Goal: Task Accomplishment & Management: Complete application form

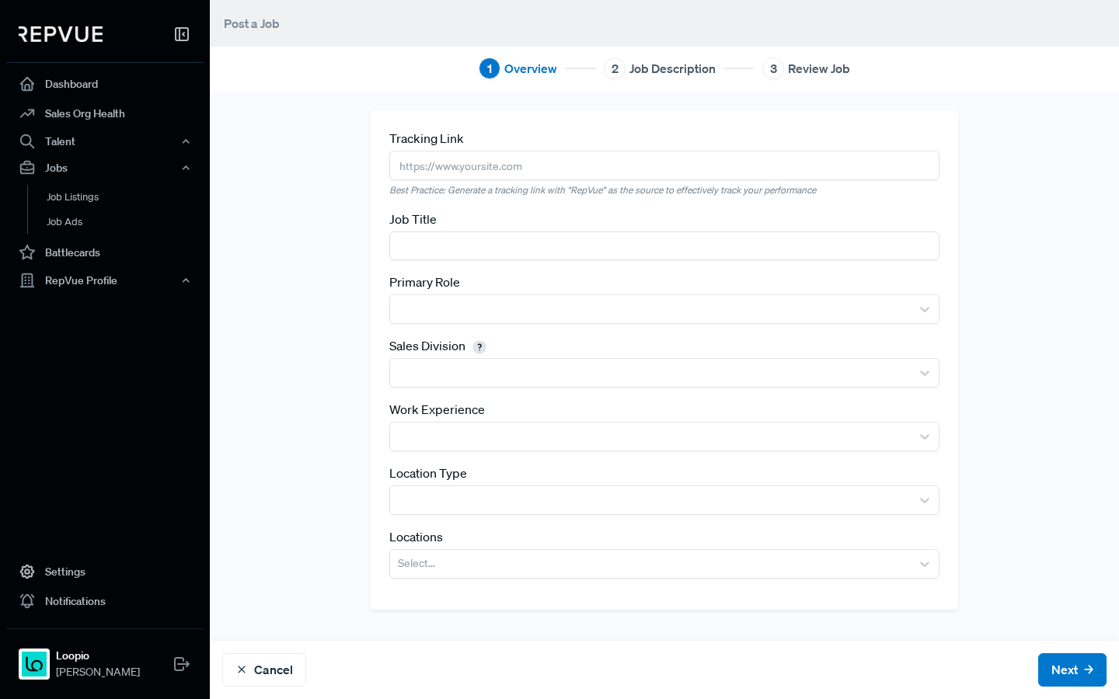
scroll to position [2, 0]
paste input "Senior Account Executive, New Business (Mid-Market)"
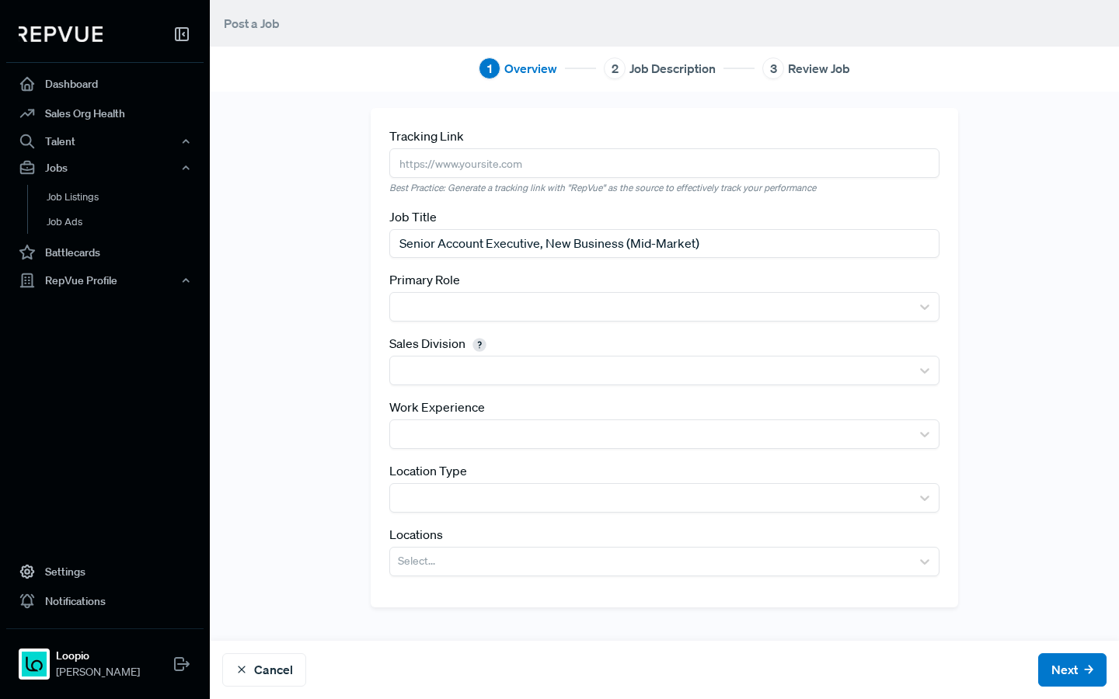
type input "Senior Account Executive, New Business (Mid-Market)"
click at [492, 326] on div "Tracking Link Best Practice: Generate a tracking link with "RepVue" as the sour…" at bounding box center [664, 357] width 587 height 499
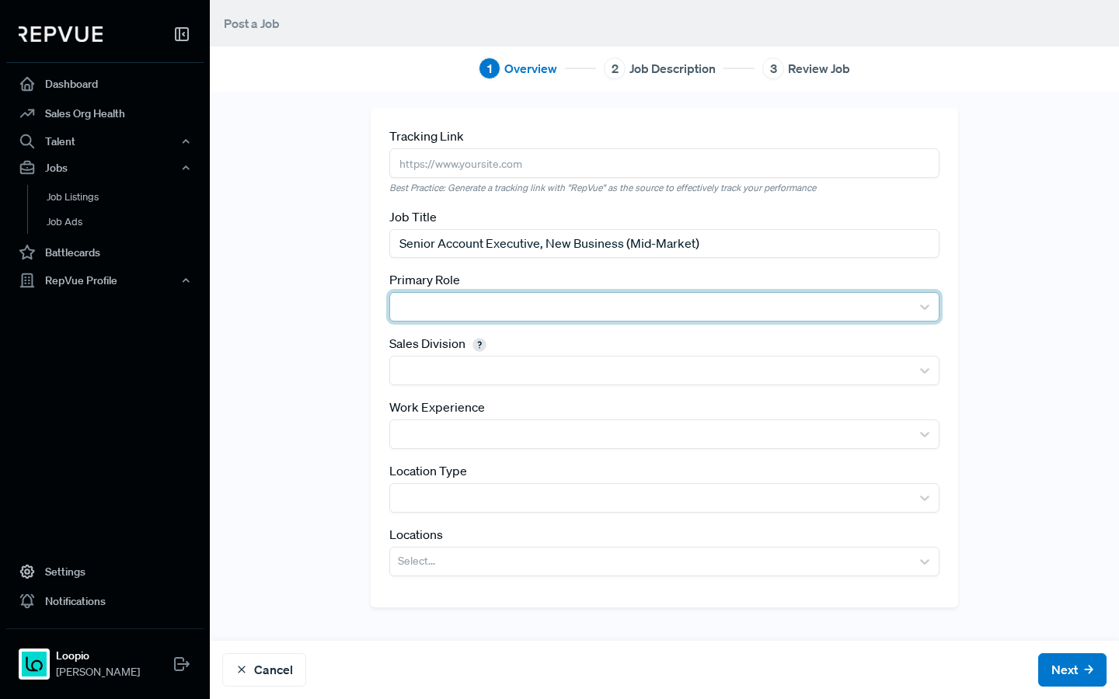
click at [482, 297] on div at bounding box center [650, 307] width 505 height 22
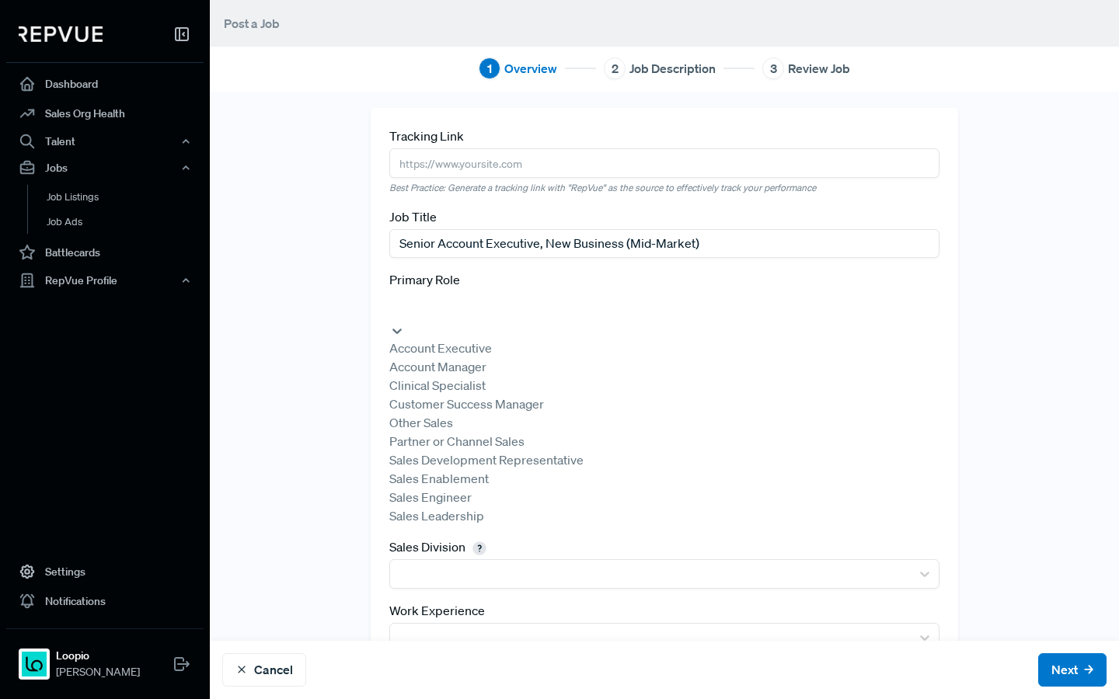
click at [478, 346] on div "Account Executive" at bounding box center [664, 348] width 550 height 19
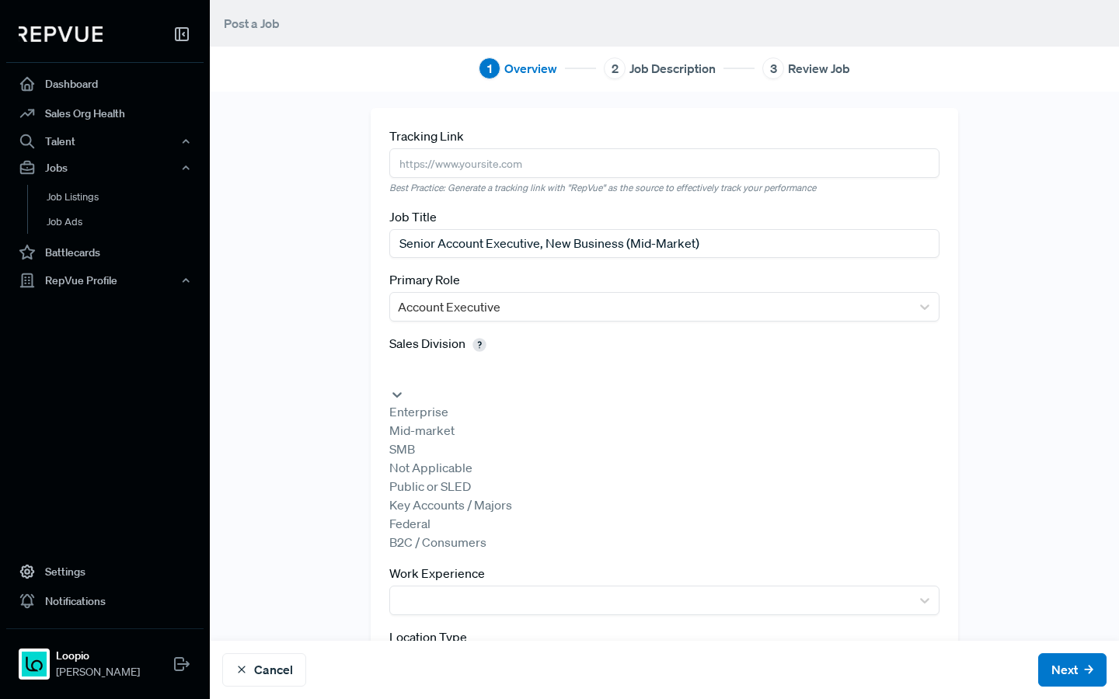
click at [486, 367] on div at bounding box center [664, 370] width 534 height 22
click at [471, 440] on div "Mid-market" at bounding box center [664, 430] width 550 height 19
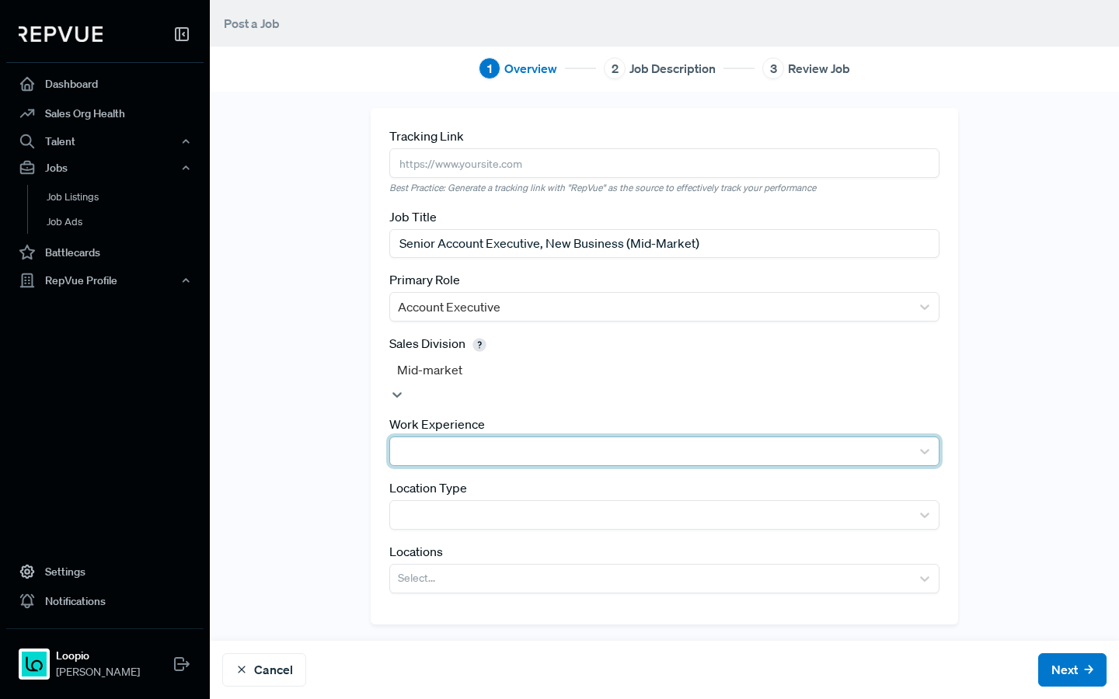
click at [495, 444] on div at bounding box center [650, 451] width 505 height 22
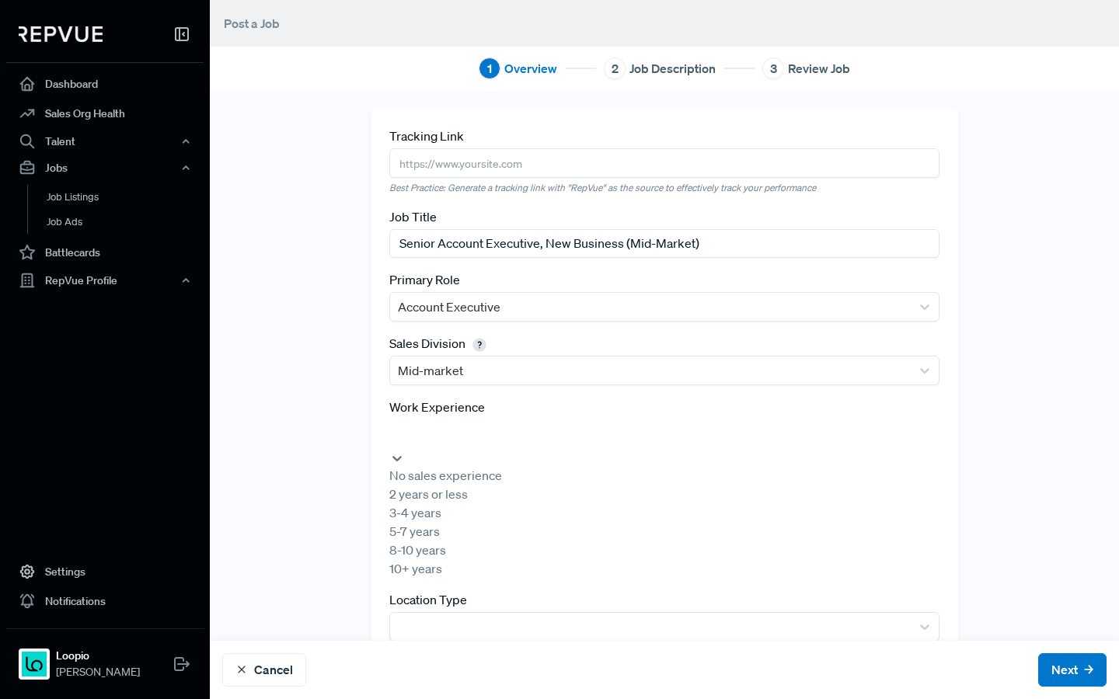
click at [485, 541] on div "5-7 years" at bounding box center [664, 531] width 550 height 19
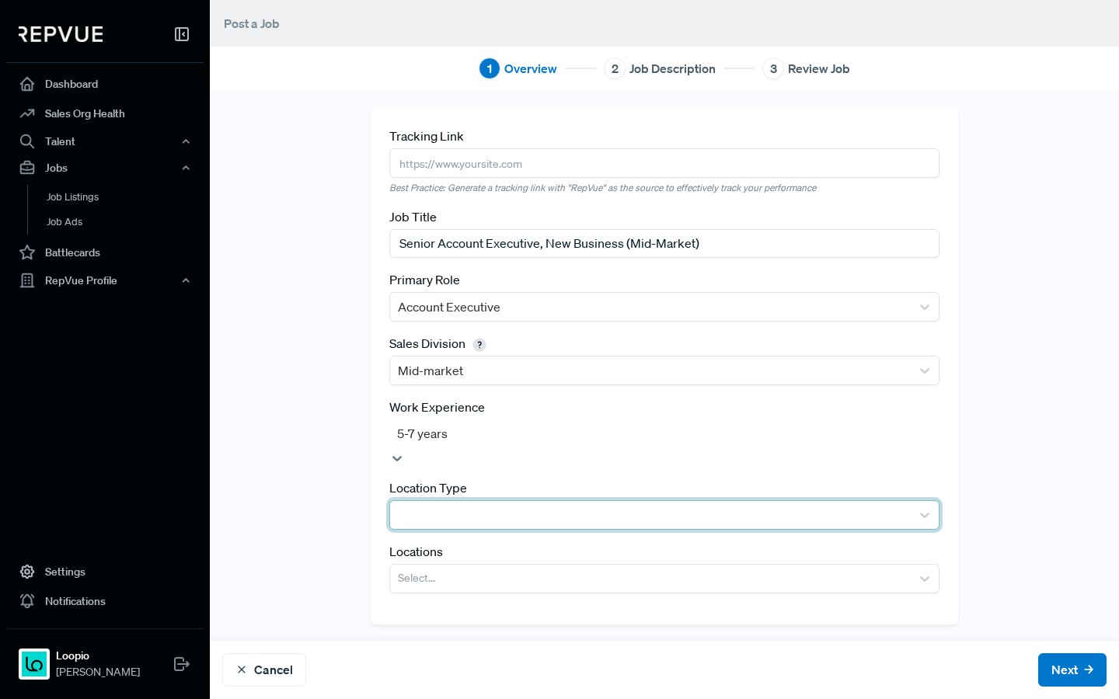
click at [527, 504] on div at bounding box center [650, 515] width 505 height 22
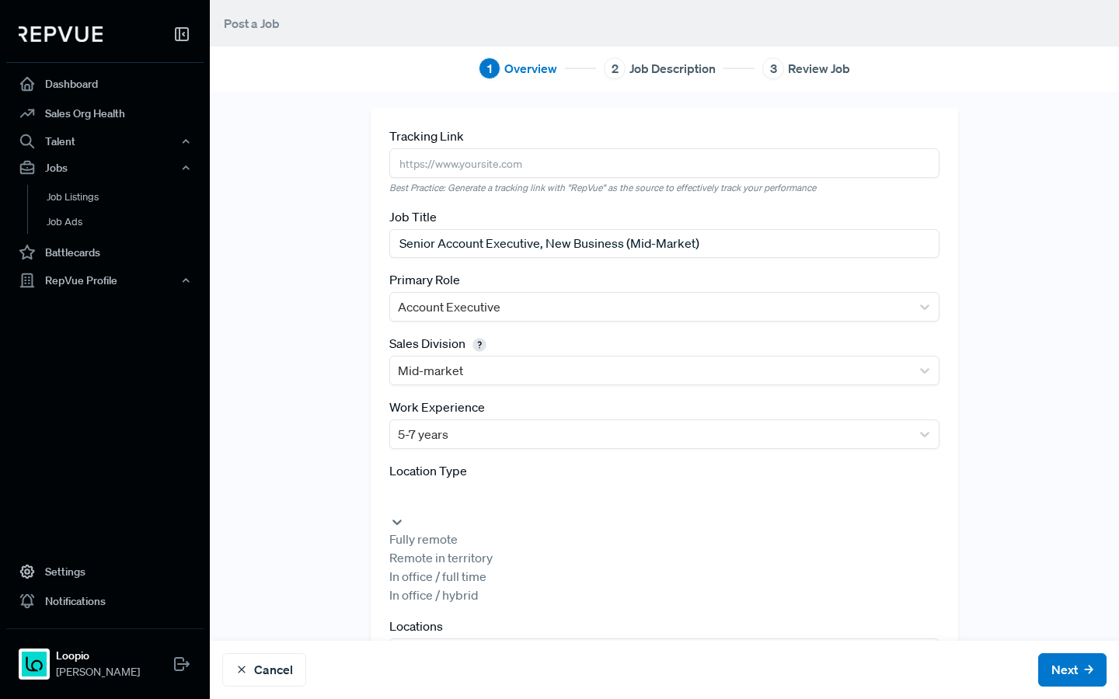
click at [476, 450] on div "Tracking Link Best Practice: Generate a tracking link with "RepVue" as the sour…" at bounding box center [664, 403] width 587 height 590
click at [471, 443] on div at bounding box center [664, 434] width 534 height 22
click at [454, 522] on div "3-4 years" at bounding box center [664, 512] width 550 height 19
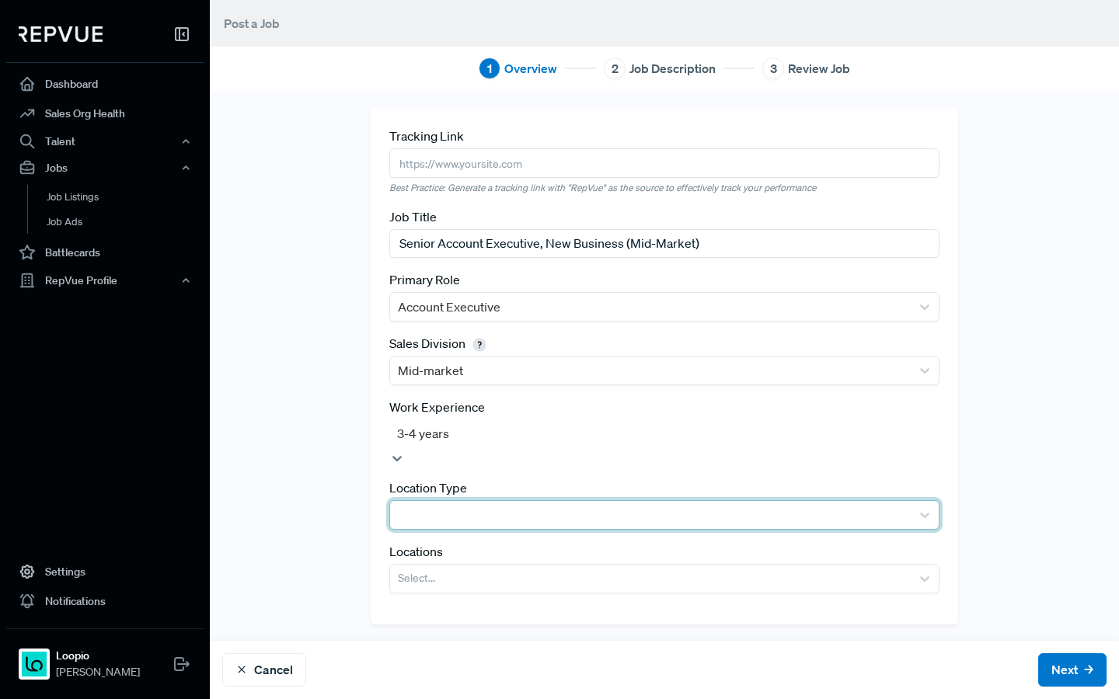
click at [489, 506] on div at bounding box center [650, 515] width 505 height 22
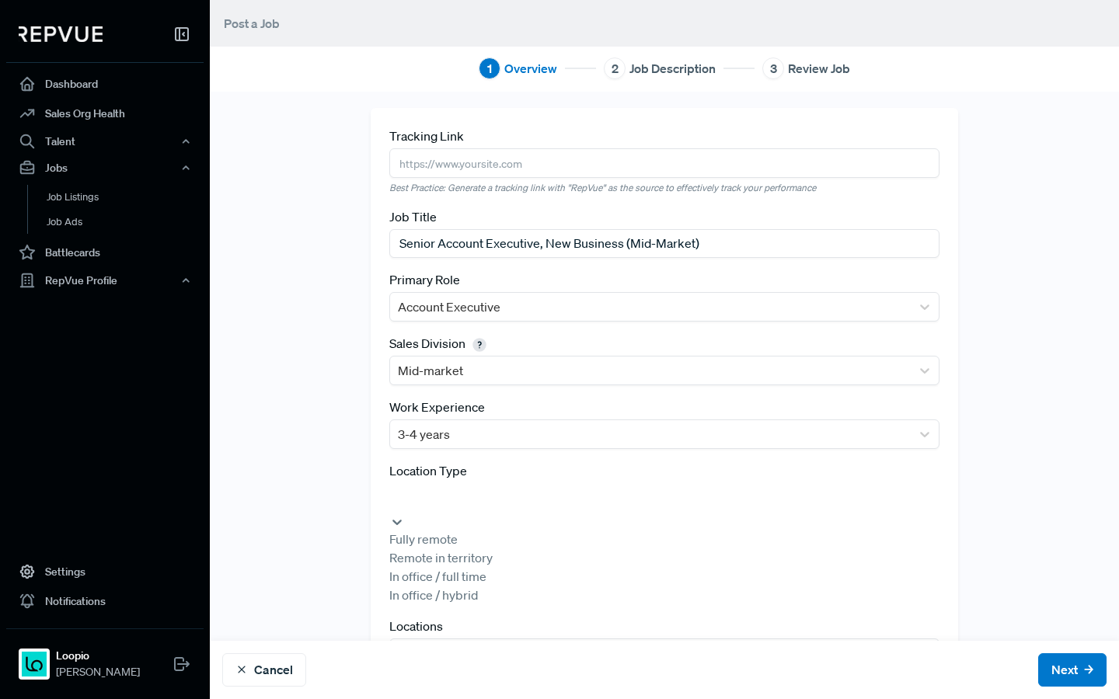
click at [478, 565] on div "Remote in territory" at bounding box center [664, 557] width 550 height 19
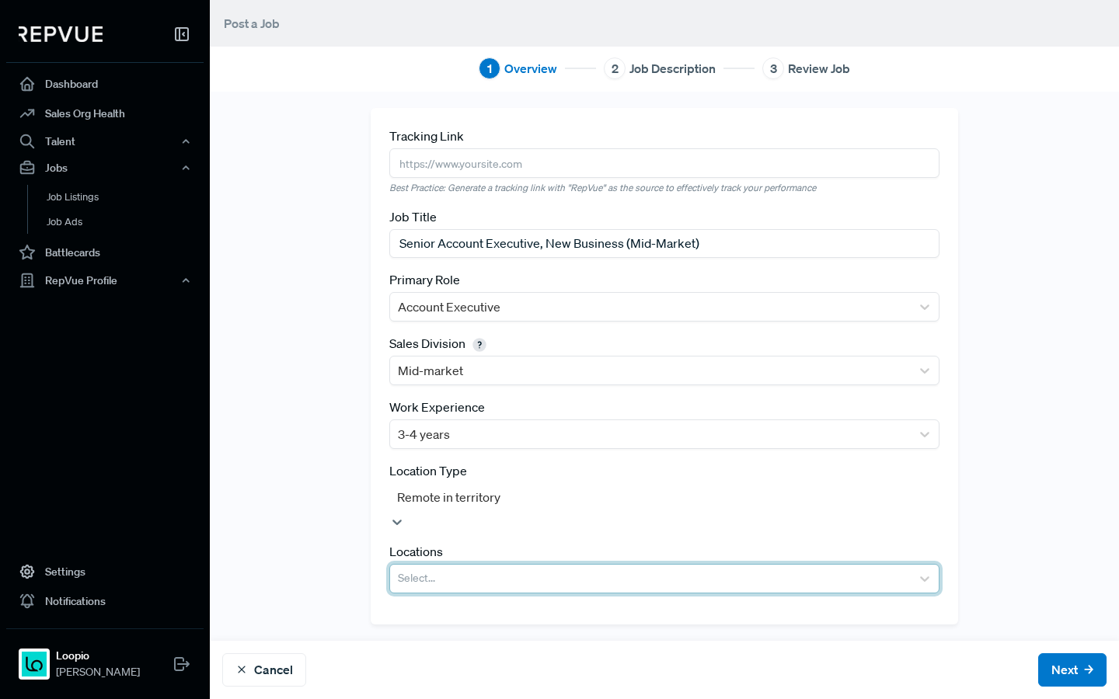
click at [471, 568] on div at bounding box center [650, 579] width 505 height 22
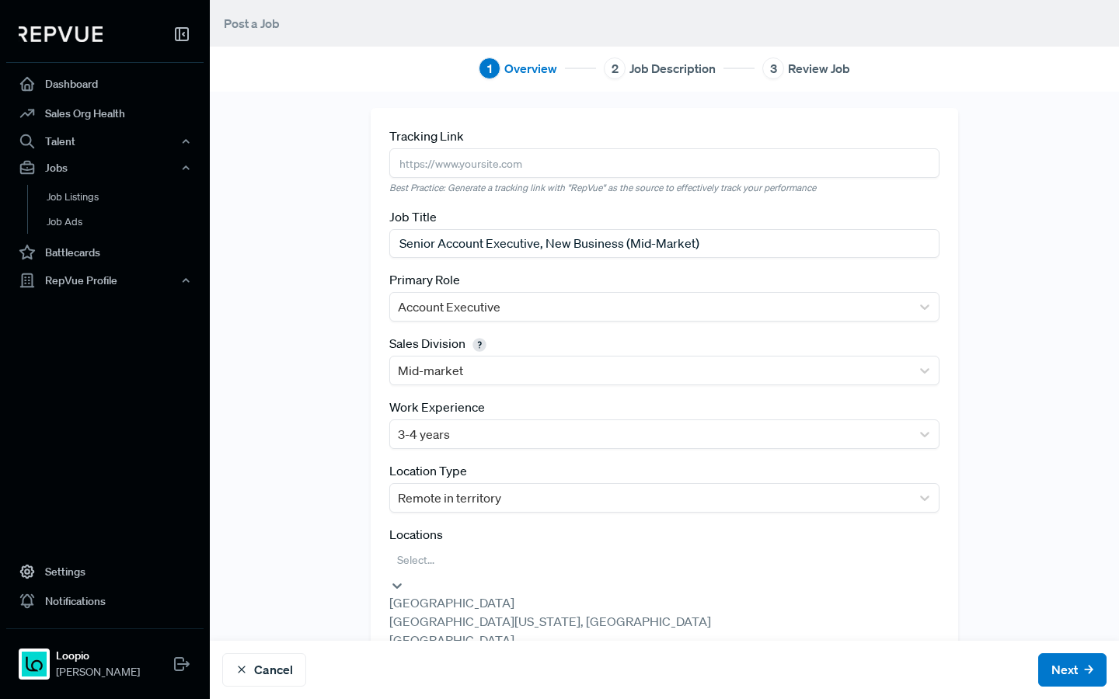
scroll to position [0, 0]
click at [470, 649] on div "[GEOGRAPHIC_DATA]" at bounding box center [664, 640] width 550 height 19
click at [322, 568] on div "Tracking Link Best Practice: Generate a tracking link with "RepVue" as the sour…" at bounding box center [664, 383] width 909 height 550
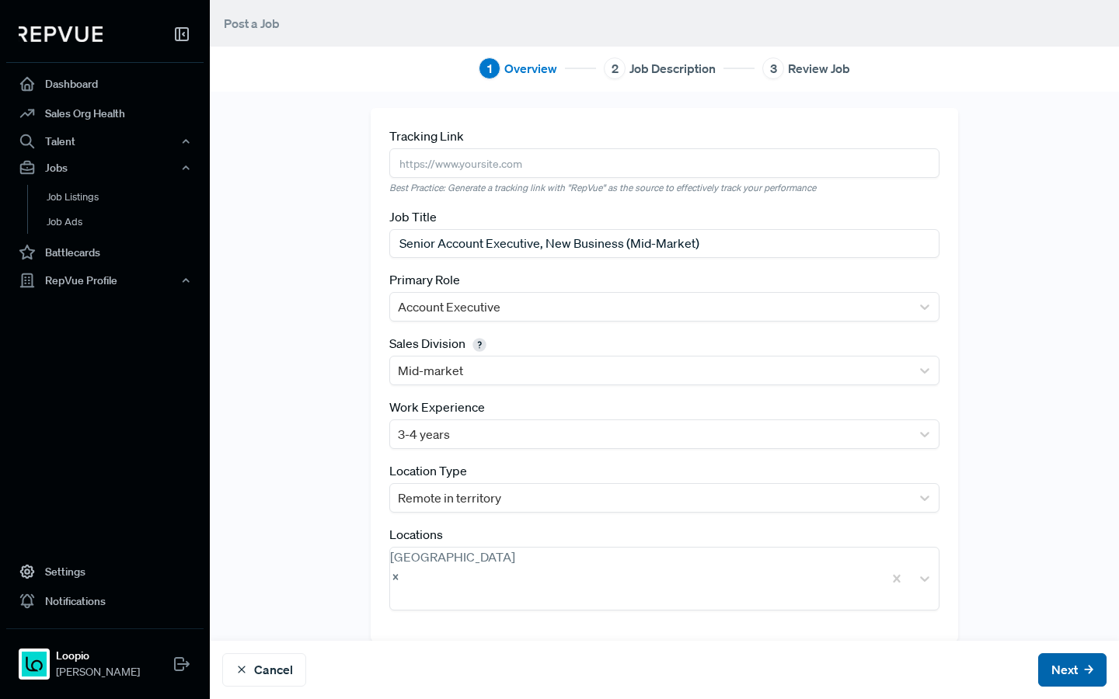
click at [1051, 674] on button "Next" at bounding box center [1072, 669] width 68 height 33
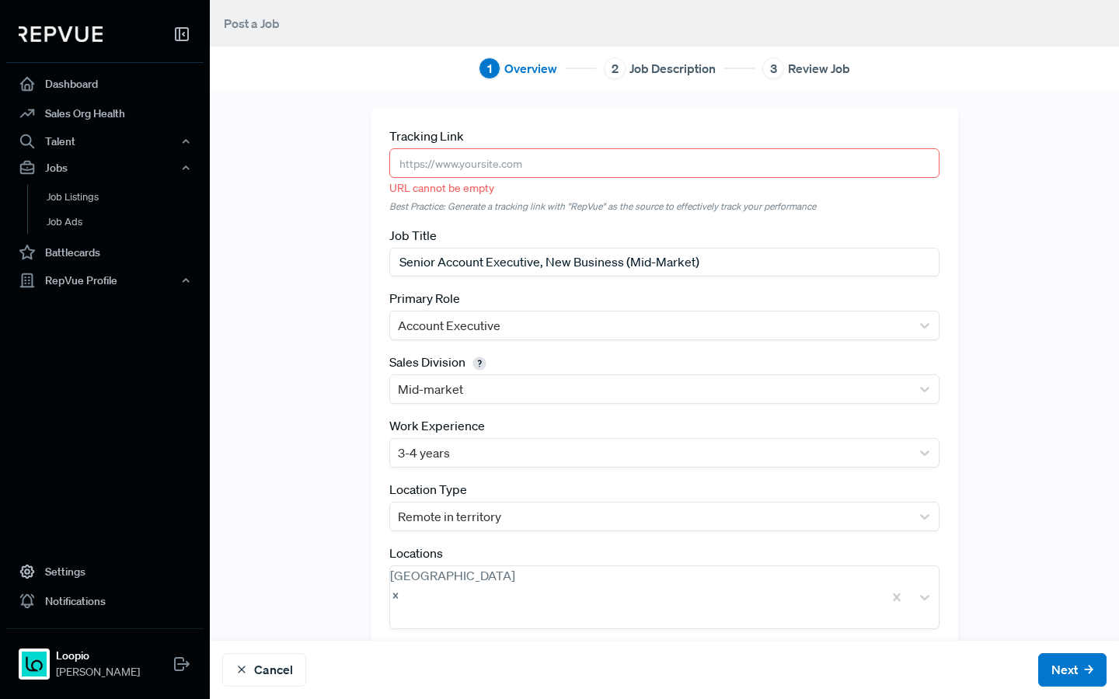
click at [640, 165] on input "text" at bounding box center [664, 162] width 550 height 29
paste input "[URL][DOMAIN_NAME]"
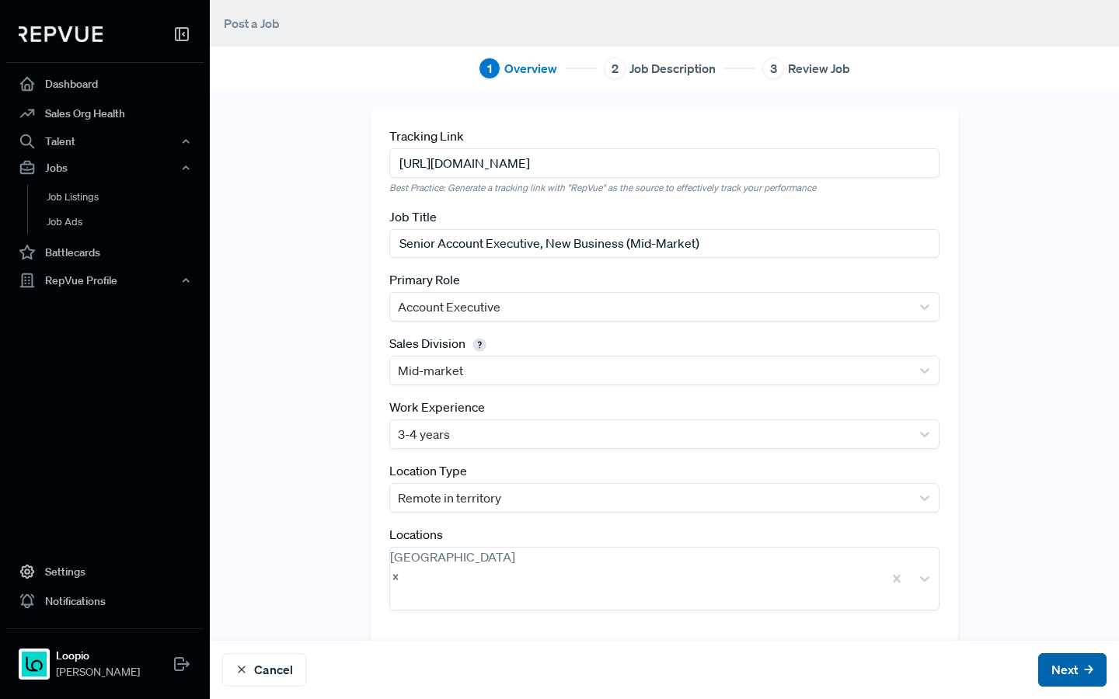
type input "[URL][DOMAIN_NAME]"
click at [1059, 677] on button "Next" at bounding box center [1072, 669] width 68 height 33
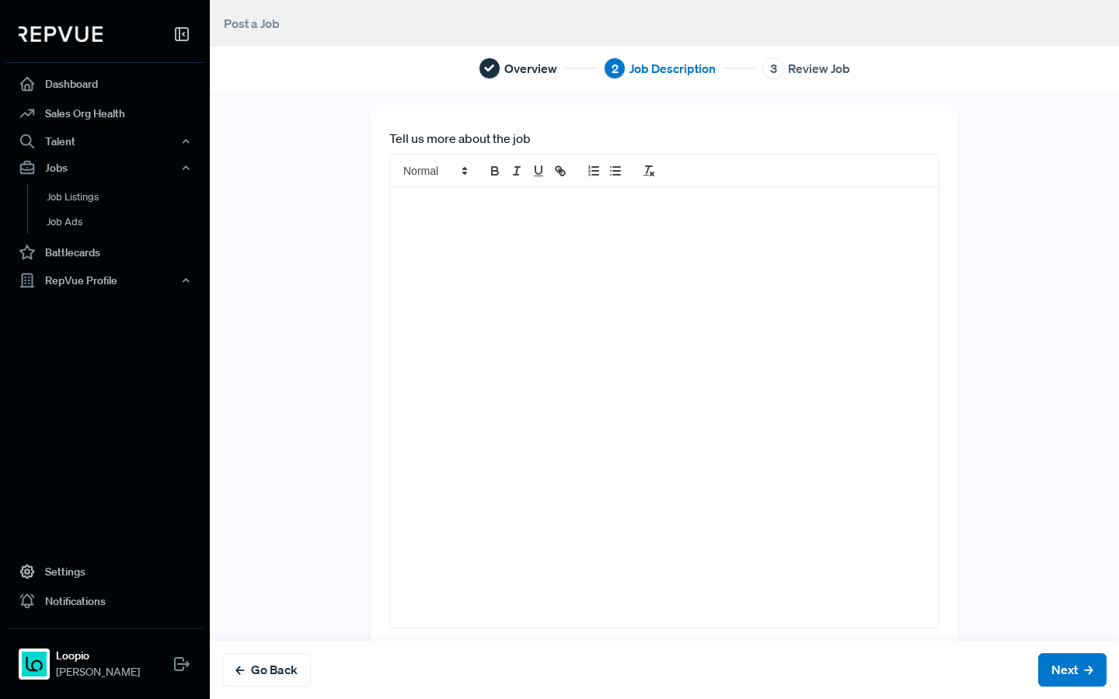
click at [764, 280] on div at bounding box center [664, 407] width 548 height 440
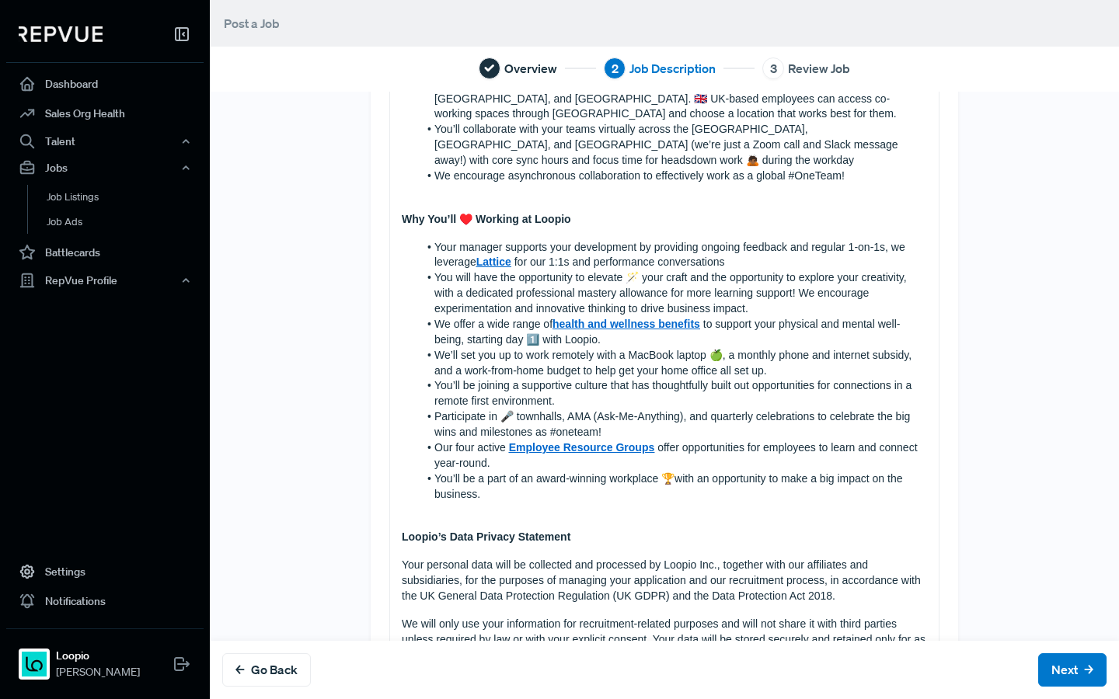
scroll to position [1269, 0]
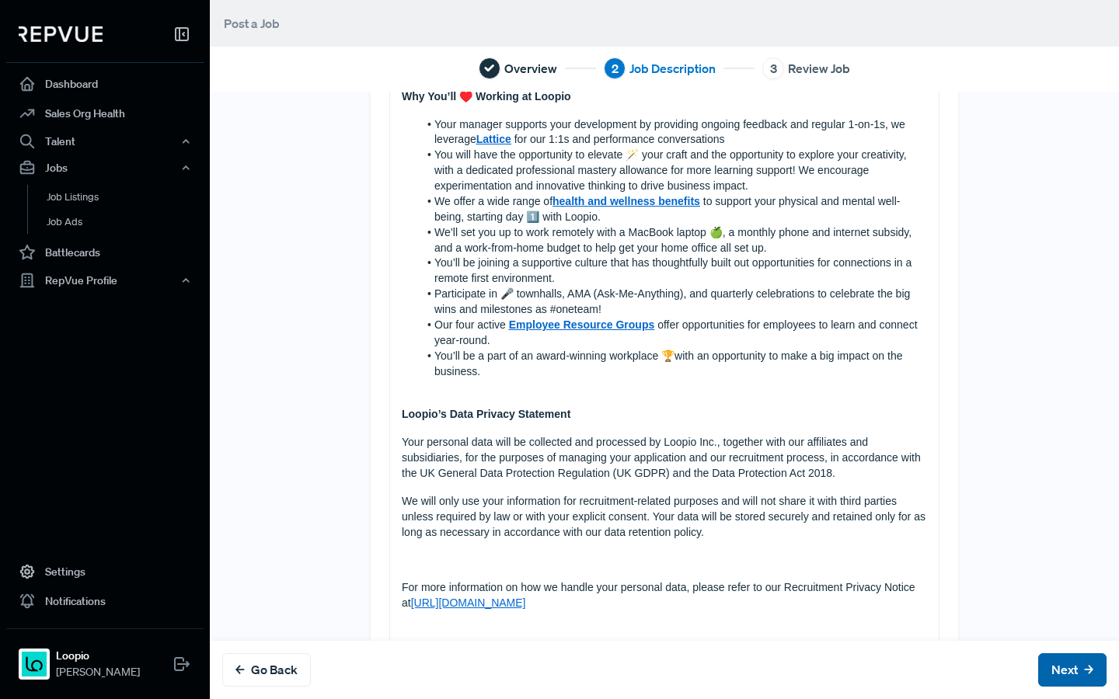
click at [1055, 678] on button "Next" at bounding box center [1072, 669] width 68 height 33
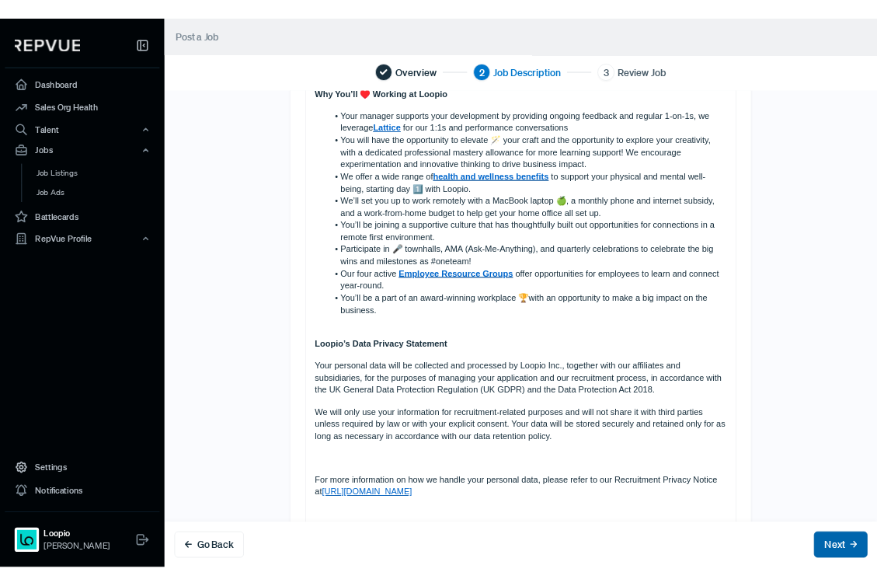
scroll to position [0, 0]
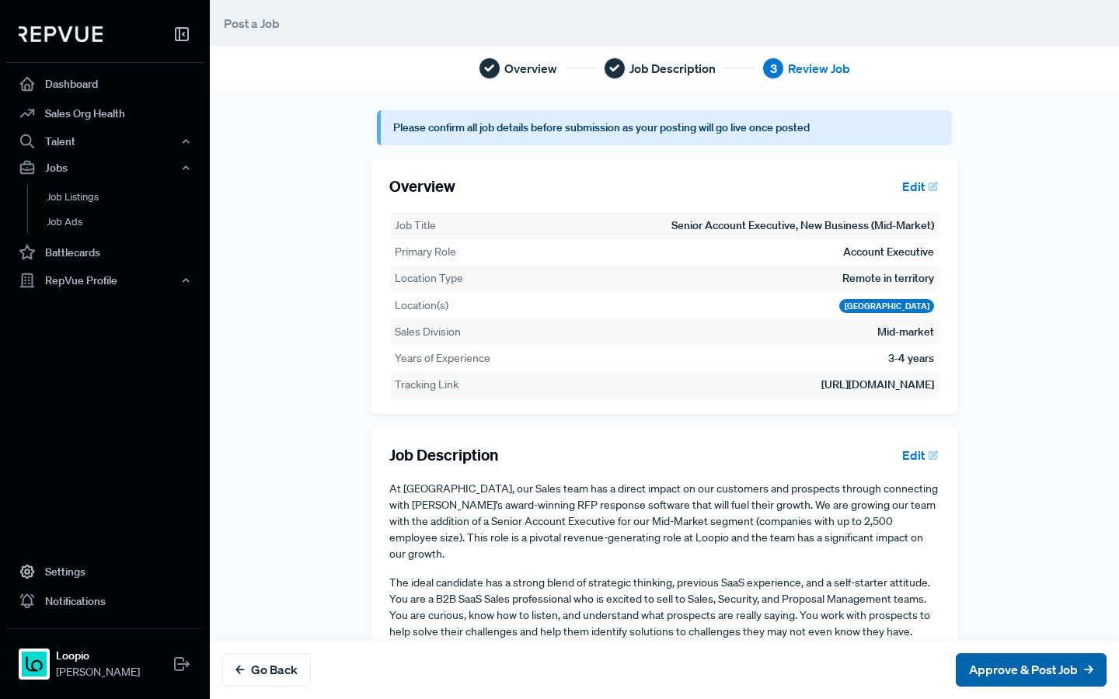
click at [1055, 678] on button "Approve & Post Job" at bounding box center [1030, 669] width 151 height 33
